Goal: Task Accomplishment & Management: Use online tool/utility

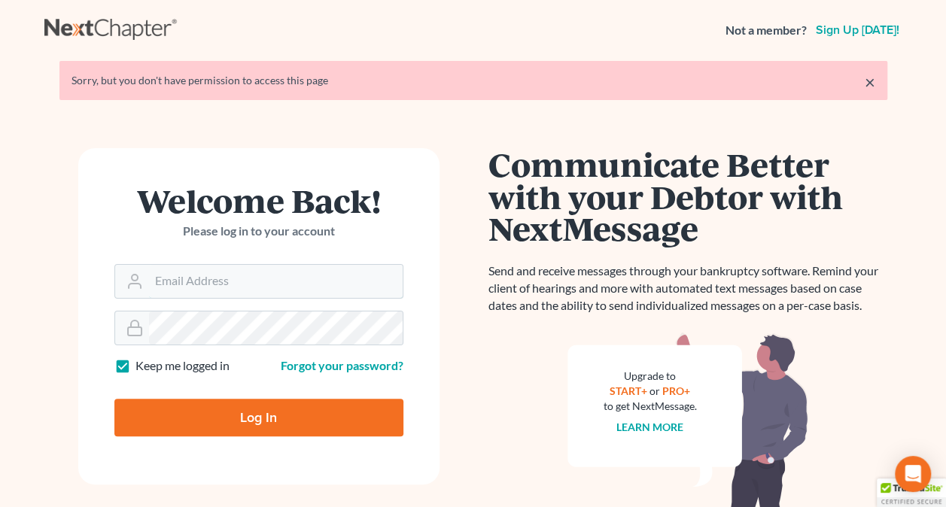
type input "[PERSON_NAME][EMAIL_ADDRESS][PERSON_NAME][DOMAIN_NAME]"
click at [374, 412] on input "Log In" at bounding box center [258, 418] width 289 height 38
type input "Thinking..."
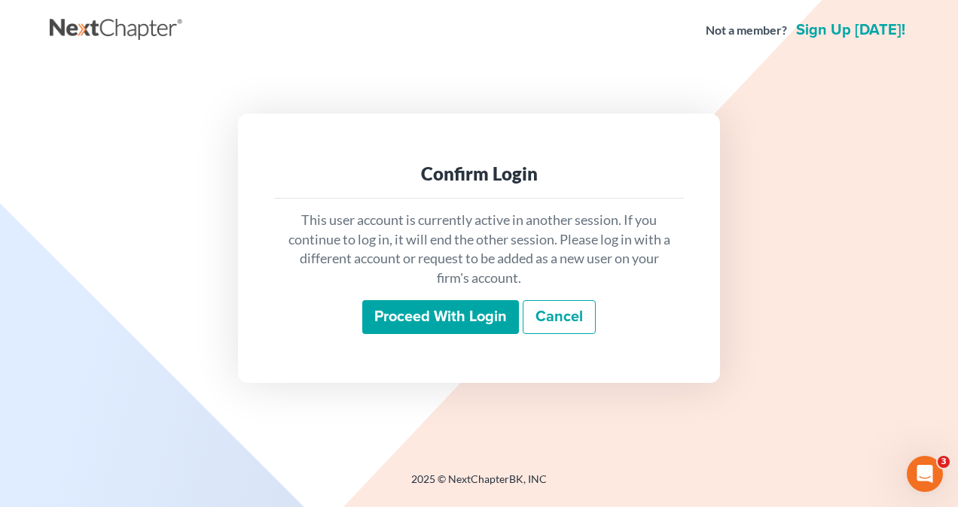
click at [465, 326] on input "Proceed with login" at bounding box center [440, 317] width 157 height 35
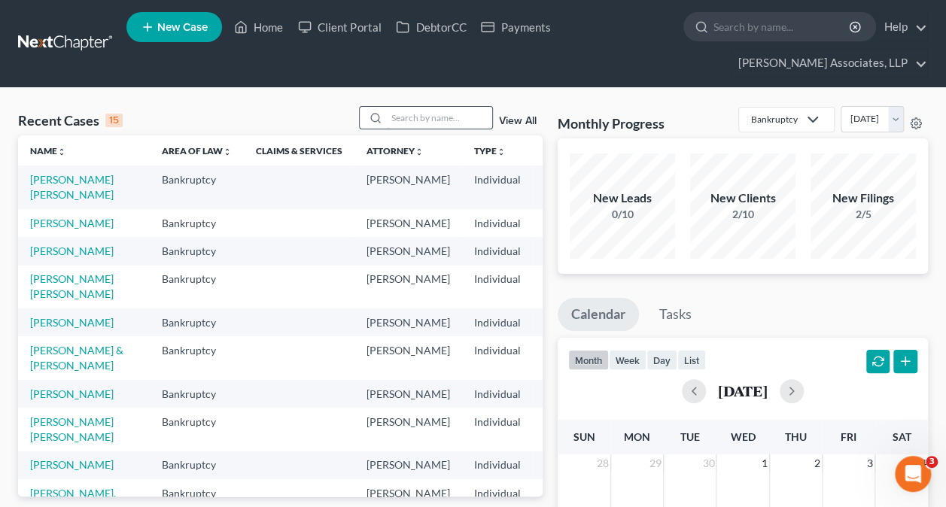
click at [428, 117] on input "search" at bounding box center [439, 118] width 105 height 22
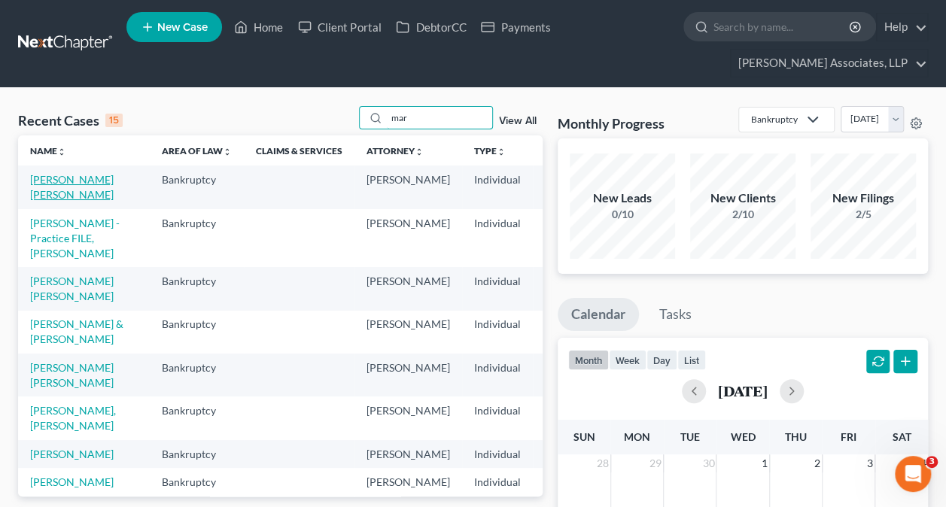
type input "mar"
click at [68, 196] on link "Reyes Cespedes, Marilin" at bounding box center [72, 187] width 84 height 28
